Goal: Task Accomplishment & Management: Use online tool/utility

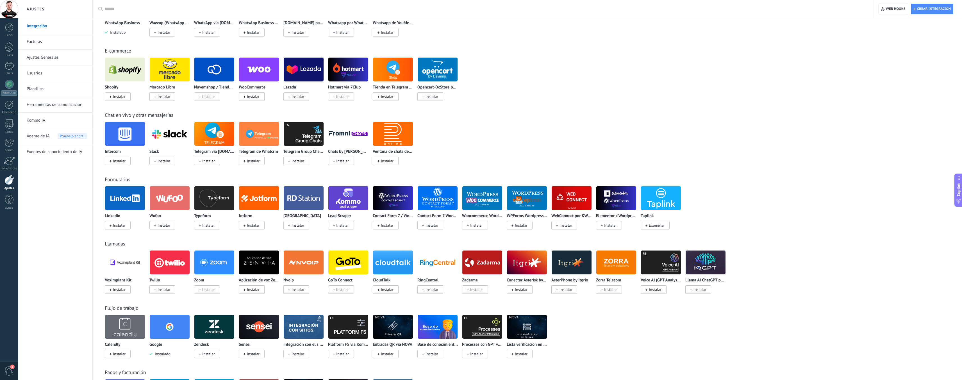
scroll to position [213, 0]
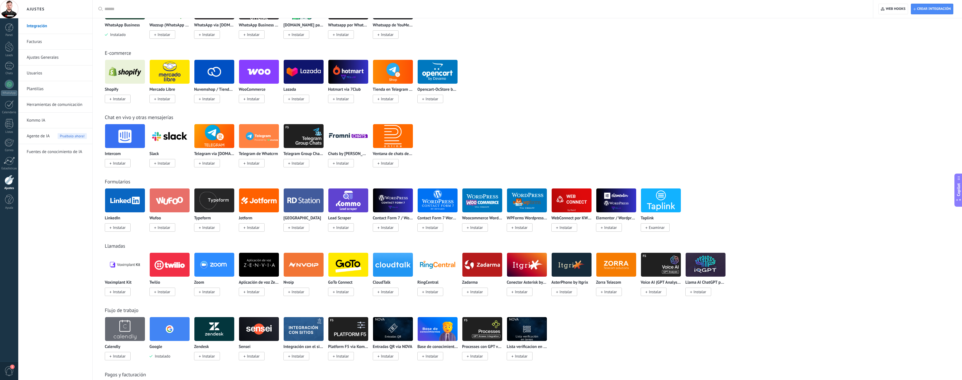
click at [959, 177] on icon at bounding box center [959, 178] width 4 height 4
click at [951, 8] on button "button" at bounding box center [953, 9] width 6 height 7
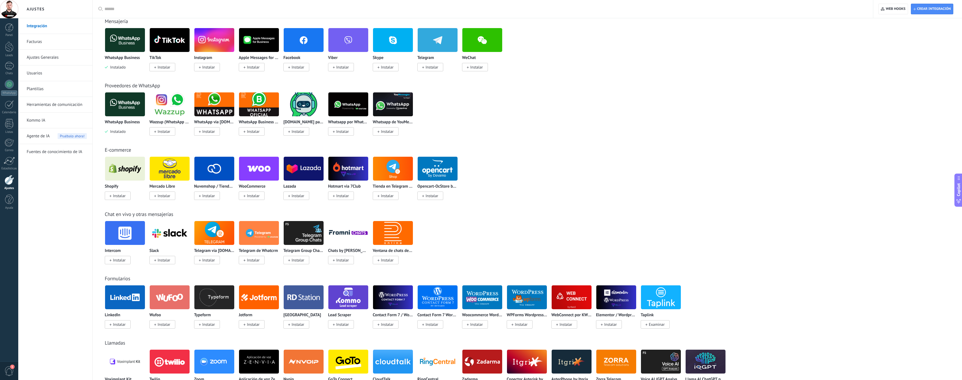
scroll to position [78, 0]
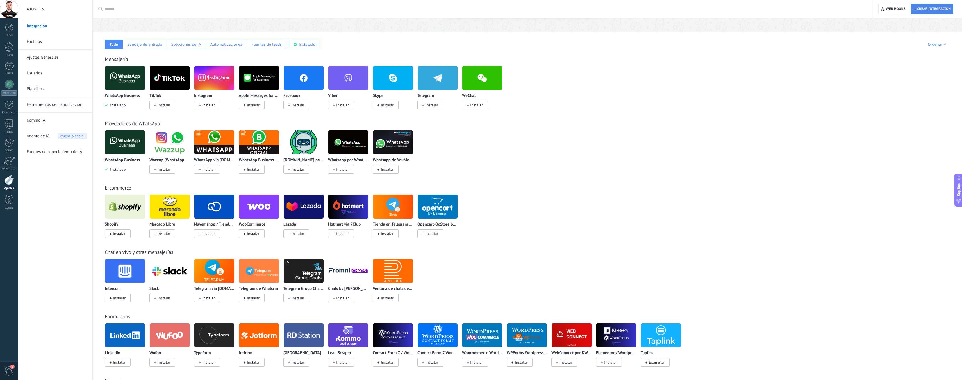
click at [922, 7] on span "Crear integración" at bounding box center [934, 9] width 34 height 4
type textarea "**********"
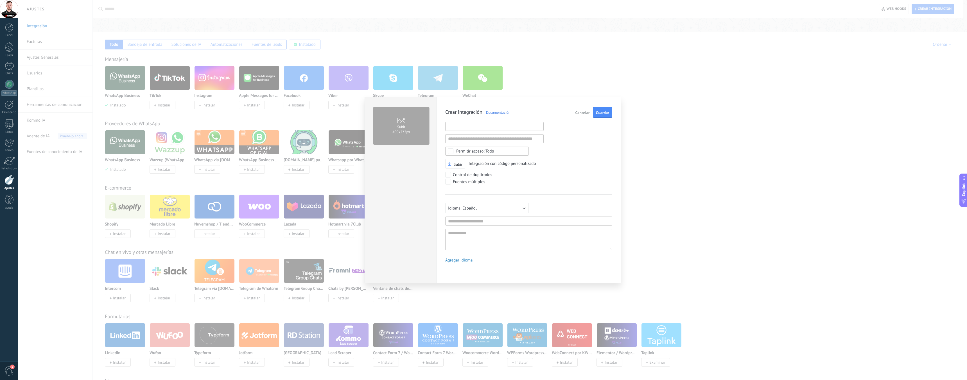
click at [478, 128] on input "text" at bounding box center [494, 126] width 98 height 9
click at [480, 138] on input "text" at bounding box center [494, 138] width 98 height 9
click at [484, 148] on div "Todo" at bounding box center [486, 151] width 83 height 9
click at [560, 143] on div "Crear integración Documentación Cancelar Guardar URL inválida URL inválida Ning…" at bounding box center [528, 187] width 167 height 160
click at [583, 113] on span "Cancelar" at bounding box center [582, 113] width 14 height 4
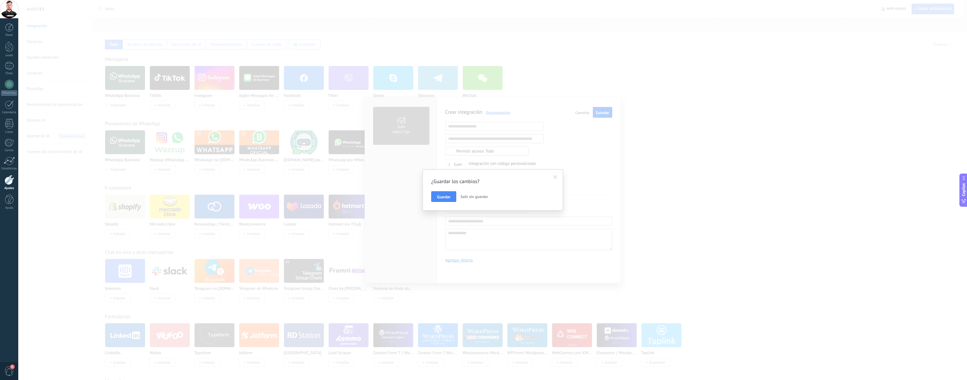
click at [474, 194] on span "Salir sin guardar" at bounding box center [474, 196] width 28 height 5
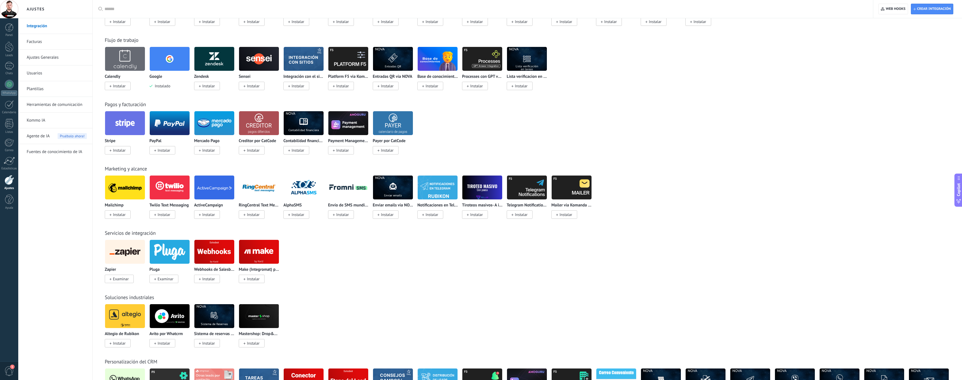
scroll to position [521, 0]
